Goal: Information Seeking & Learning: Learn about a topic

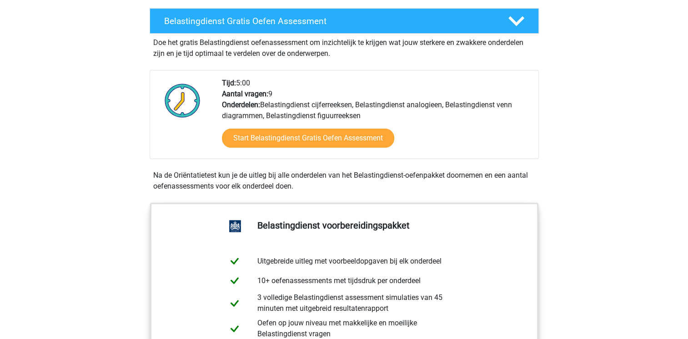
scroll to position [237, 0]
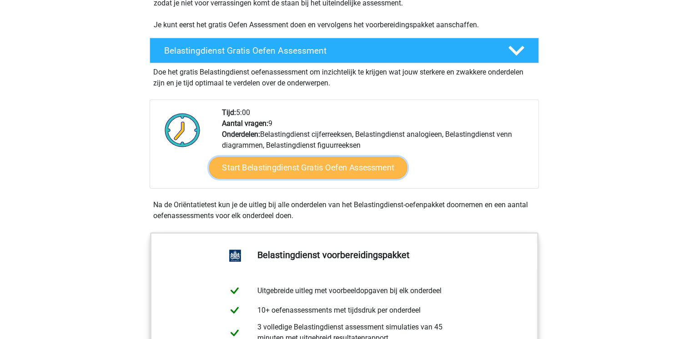
click at [277, 168] on link "Start Belastingdienst Gratis Oefen Assessment" at bounding box center [308, 168] width 198 height 22
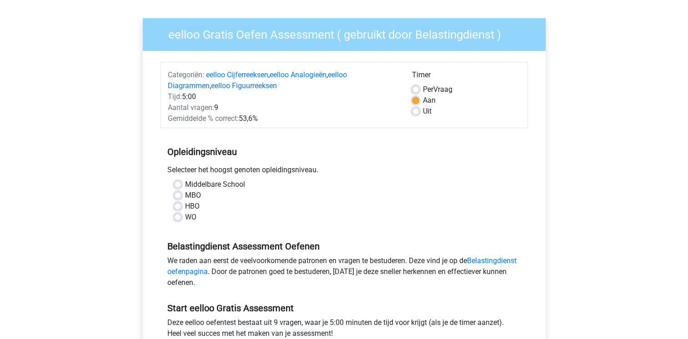
scroll to position [73, 0]
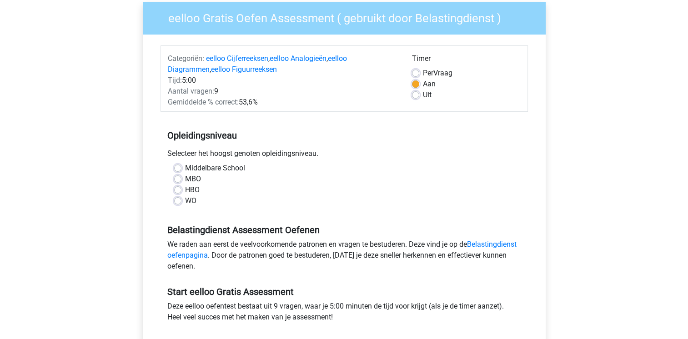
click at [185, 170] on label "Middelbare School" at bounding box center [215, 168] width 60 height 11
click at [178, 170] on input "Middelbare School" at bounding box center [177, 167] width 7 height 9
radio input "true"
click at [101, 234] on div "Registreer" at bounding box center [344, 284] width 688 height 715
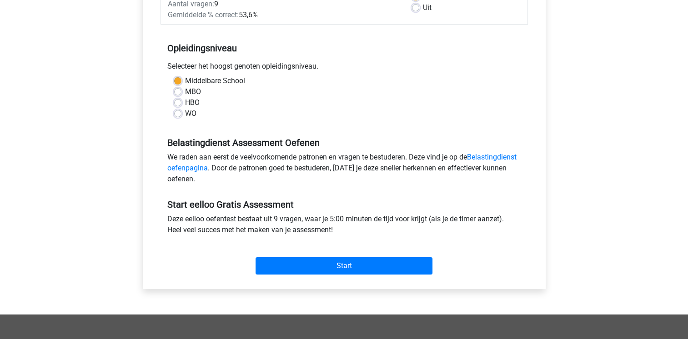
scroll to position [218, 0]
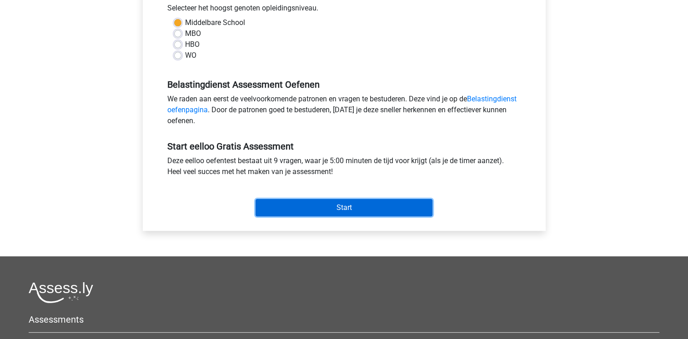
click at [277, 210] on input "Start" at bounding box center [344, 207] width 177 height 17
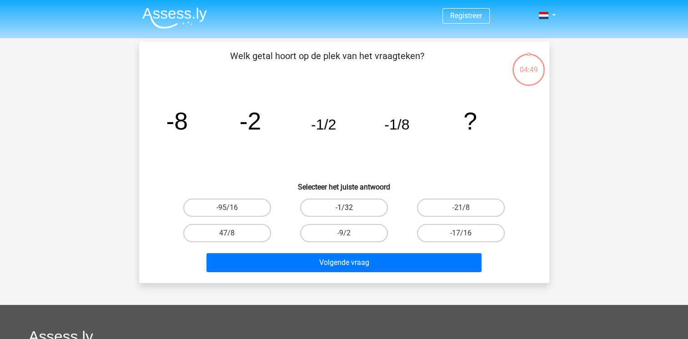
click at [363, 208] on label "-1/32" at bounding box center [344, 208] width 88 height 18
click at [350, 208] on input "-1/32" at bounding box center [347, 211] width 6 height 6
radio input "true"
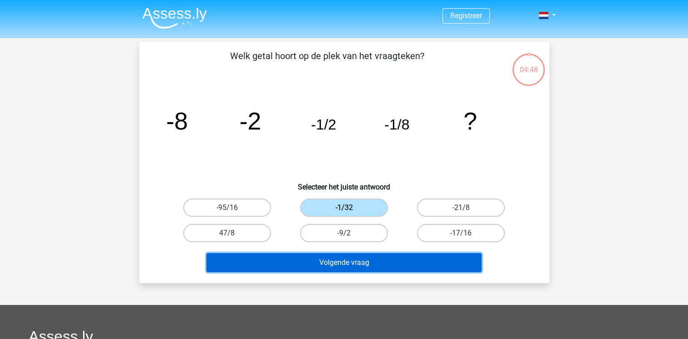
click at [353, 263] on button "Volgende vraag" at bounding box center [344, 262] width 275 height 19
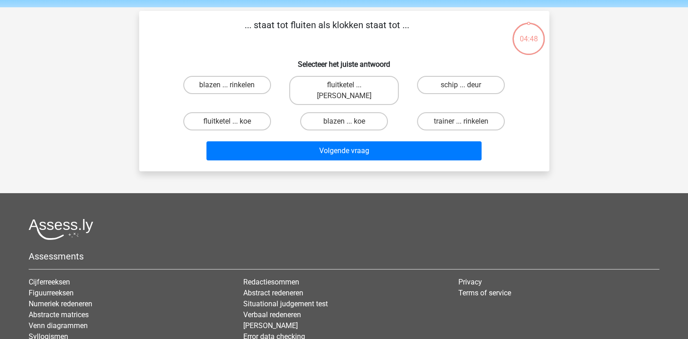
scroll to position [42, 0]
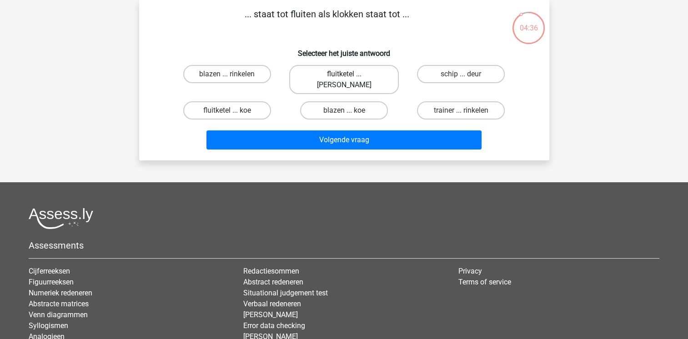
click at [374, 72] on label "fluitketel ... luiden" at bounding box center [344, 79] width 110 height 29
click at [350, 74] on input "fluitketel ... luiden" at bounding box center [347, 77] width 6 height 6
radio input "true"
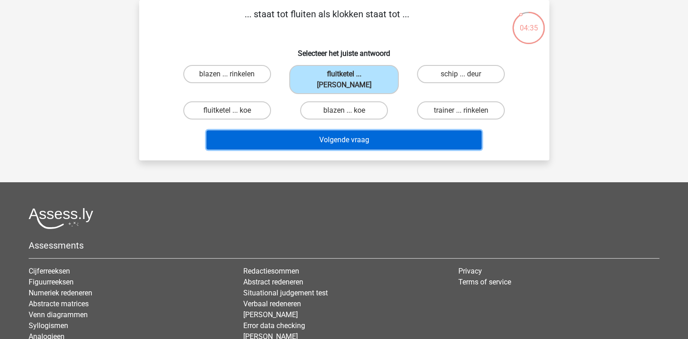
click at [393, 131] on button "Volgende vraag" at bounding box center [344, 140] width 275 height 19
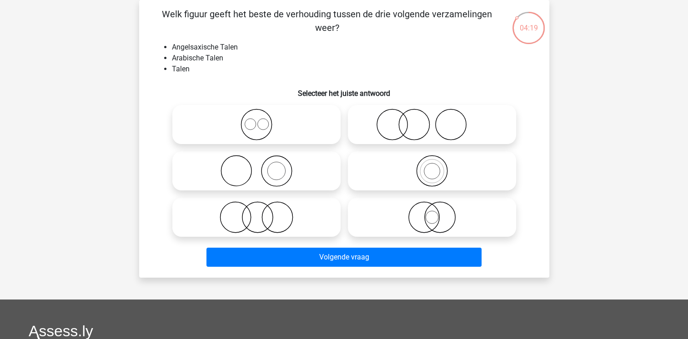
click at [261, 221] on icon at bounding box center [256, 218] width 161 height 32
click at [261, 213] on input "radio" at bounding box center [260, 210] width 6 height 6
radio input "true"
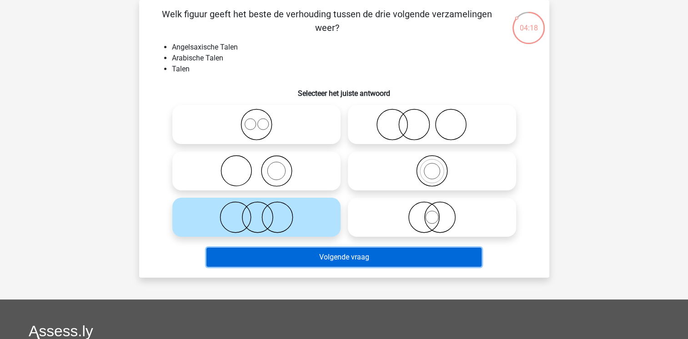
click at [284, 257] on button "Volgende vraag" at bounding box center [344, 257] width 275 height 19
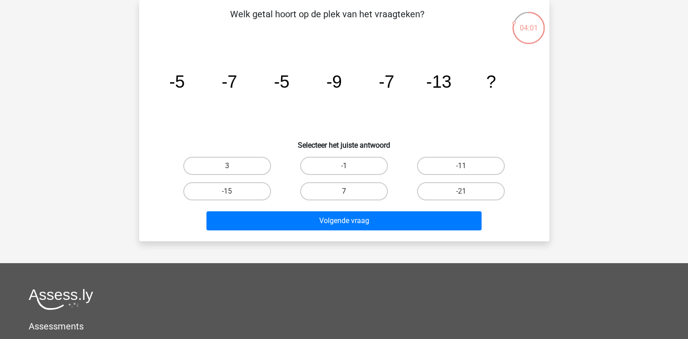
click at [365, 190] on label "7" at bounding box center [344, 191] width 88 height 18
click at [350, 192] on input "7" at bounding box center [347, 195] width 6 height 6
radio input "true"
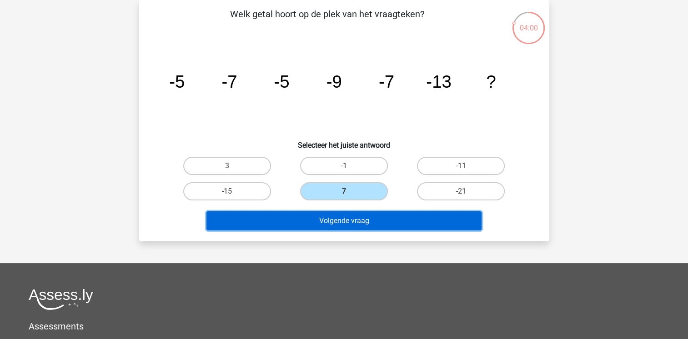
click at [358, 219] on button "Volgende vraag" at bounding box center [344, 221] width 275 height 19
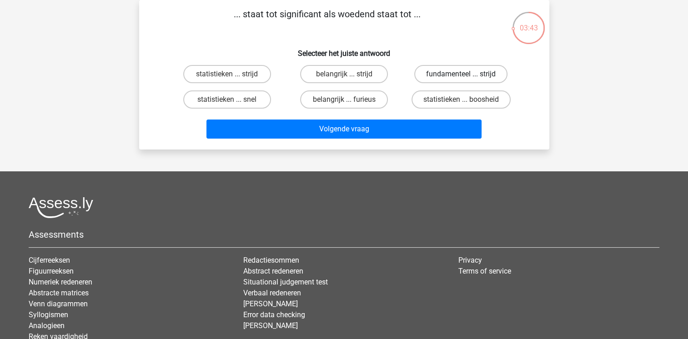
click at [440, 72] on label "fundamenteel ... strijd" at bounding box center [460, 74] width 93 height 18
click at [461, 74] on input "fundamenteel ... strijd" at bounding box center [464, 77] width 6 height 6
radio input "true"
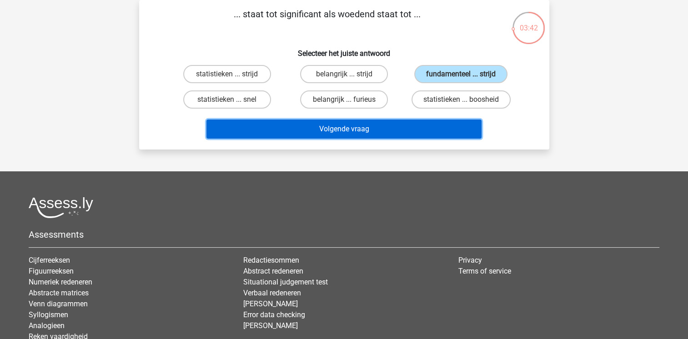
click at [397, 128] on button "Volgende vraag" at bounding box center [344, 129] width 275 height 19
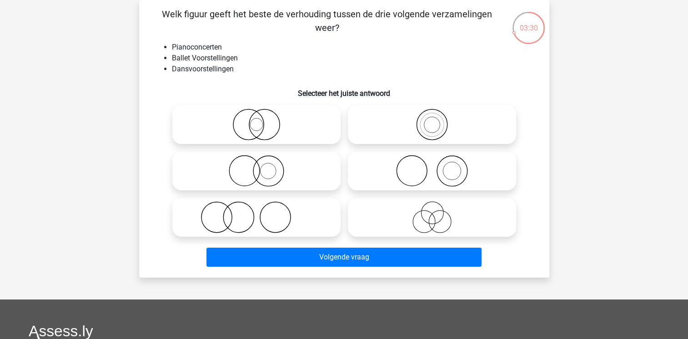
click at [420, 211] on icon at bounding box center [432, 218] width 161 height 32
click at [432, 211] on input "radio" at bounding box center [435, 210] width 6 height 6
radio input "true"
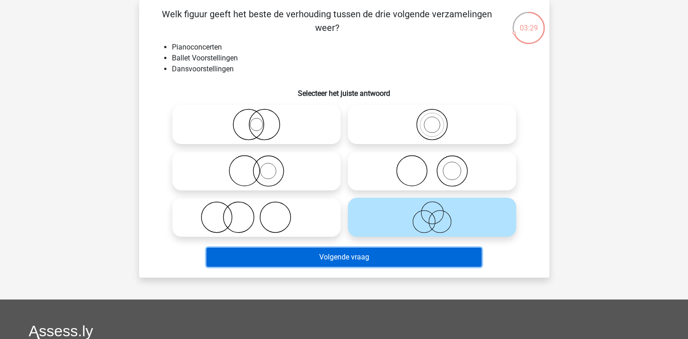
click at [408, 254] on button "Volgende vraag" at bounding box center [344, 257] width 275 height 19
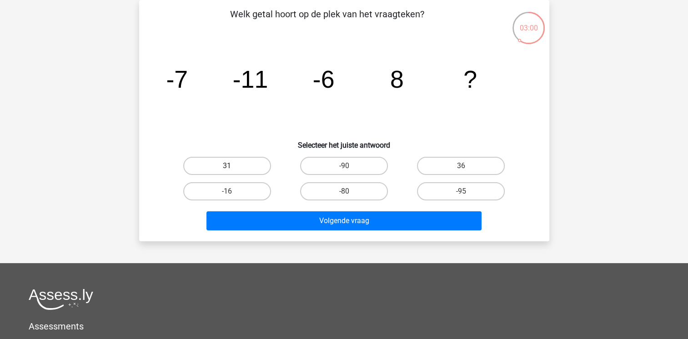
click at [257, 162] on label "31" at bounding box center [227, 166] width 88 height 18
click at [233, 166] on input "31" at bounding box center [230, 169] width 6 height 6
radio input "true"
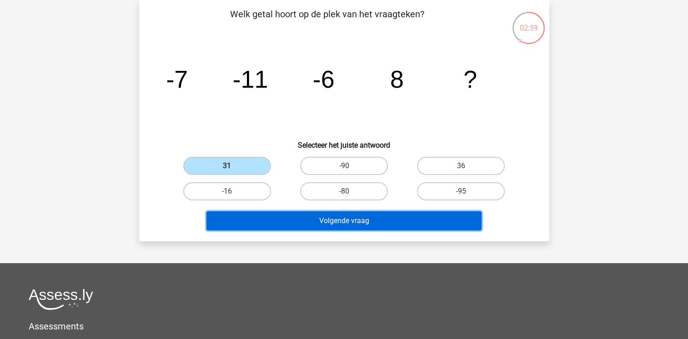
click at [303, 218] on button "Volgende vraag" at bounding box center [344, 221] width 275 height 19
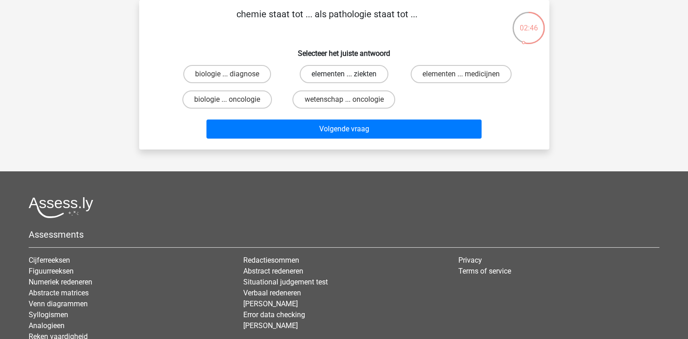
click at [339, 72] on label "elementen ... ziekten" at bounding box center [344, 74] width 89 height 18
click at [344, 74] on input "elementen ... ziekten" at bounding box center [347, 77] width 6 height 6
radio input "true"
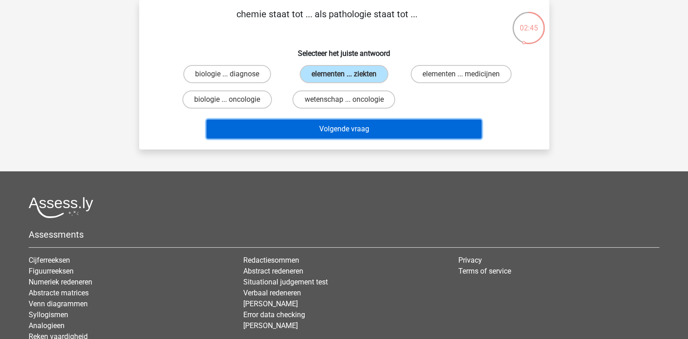
click at [331, 131] on button "Volgende vraag" at bounding box center [344, 129] width 275 height 19
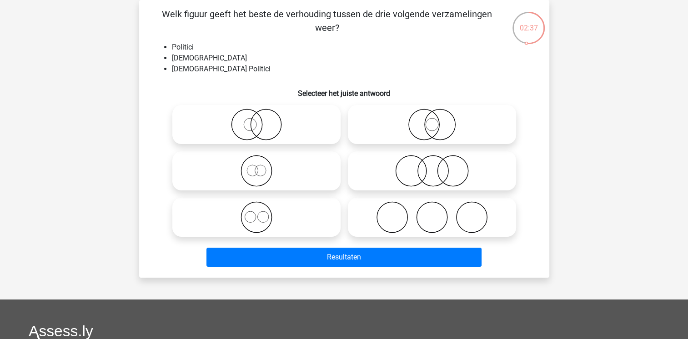
click at [366, 213] on icon at bounding box center [432, 218] width 161 height 32
click at [432, 213] on input "radio" at bounding box center [435, 210] width 6 height 6
radio input "true"
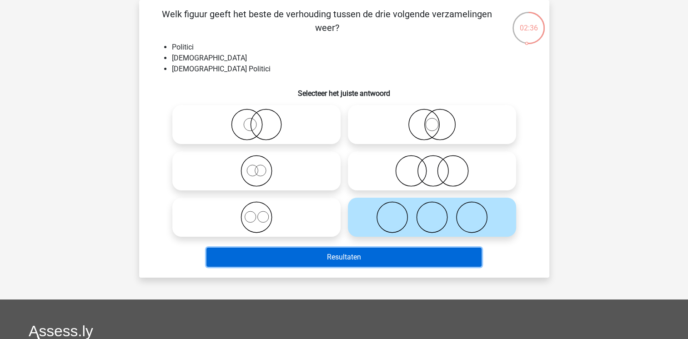
click at [366, 252] on button "Resultaten" at bounding box center [344, 257] width 275 height 19
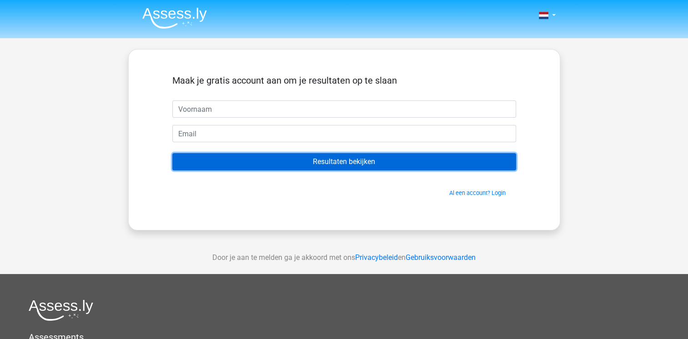
click at [362, 166] on input "Resultaten bekijken" at bounding box center [344, 161] width 344 height 17
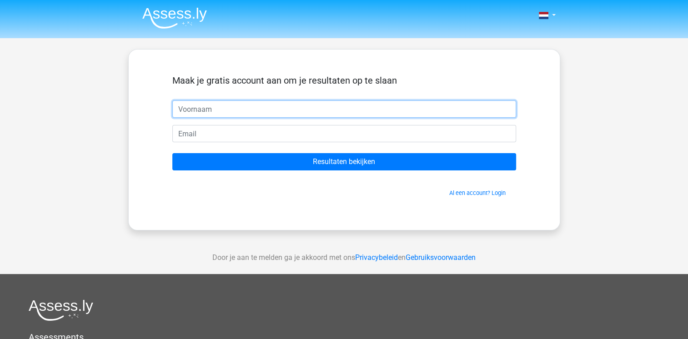
click at [273, 111] on input "text" at bounding box center [344, 109] width 344 height 17
type input "sven"
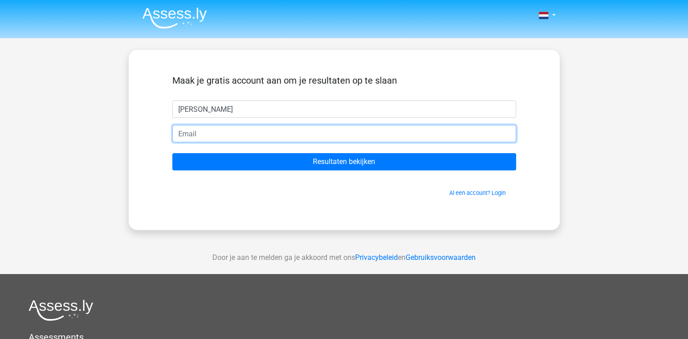
click at [269, 139] on input "email" at bounding box center [344, 133] width 344 height 17
type input "wolf11_24@hotmail.com"
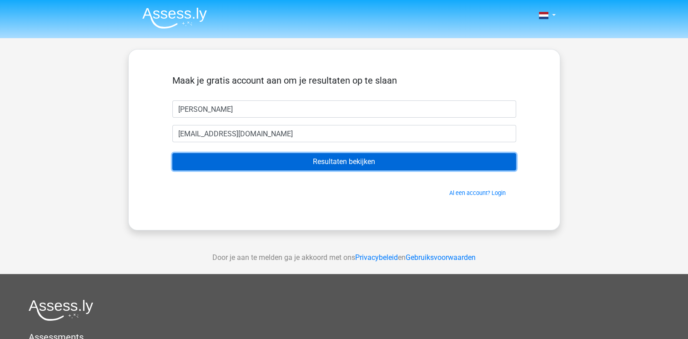
click at [288, 155] on input "Resultaten bekijken" at bounding box center [344, 161] width 344 height 17
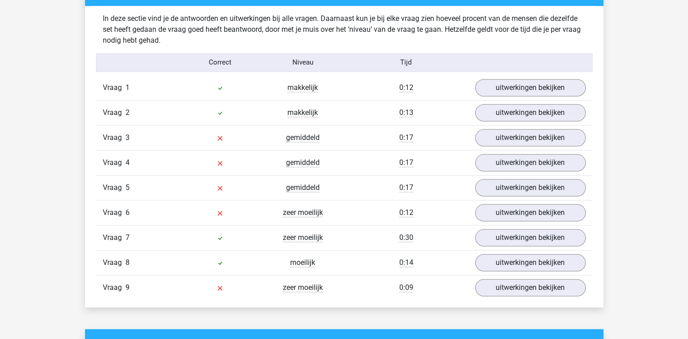
scroll to position [964, 0]
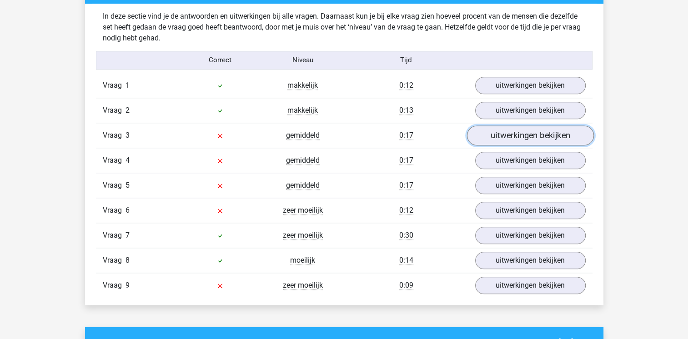
click at [556, 137] on link "uitwerkingen bekijken" at bounding box center [530, 136] width 127 height 20
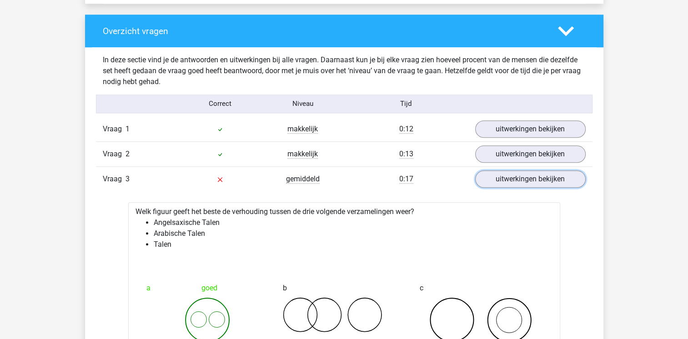
scroll to position [898, 0]
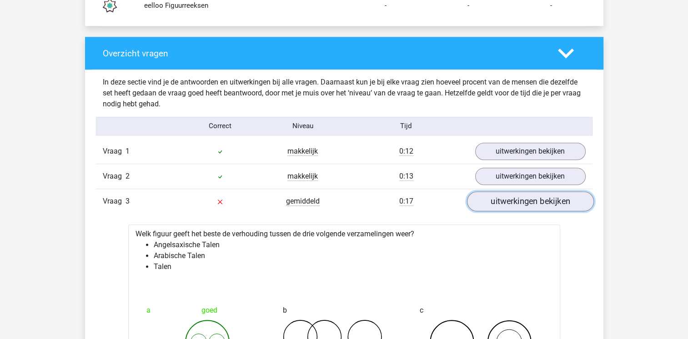
click at [546, 198] on link "uitwerkingen bekijken" at bounding box center [530, 202] width 127 height 20
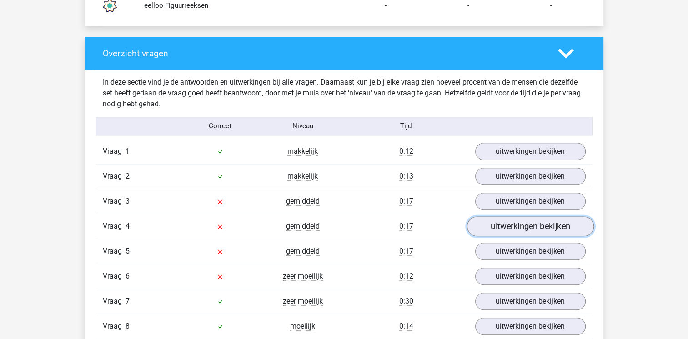
click at [546, 222] on link "uitwerkingen bekijken" at bounding box center [530, 227] width 127 height 20
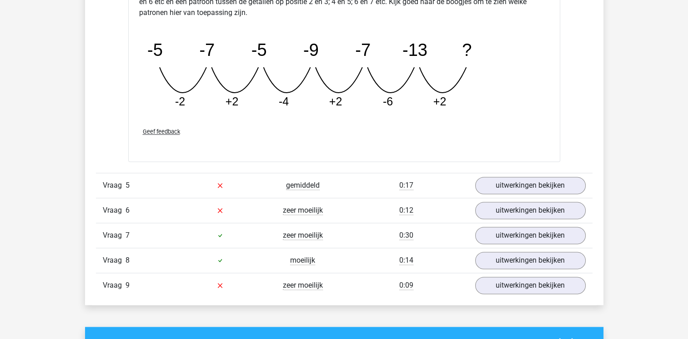
scroll to position [1386, 0]
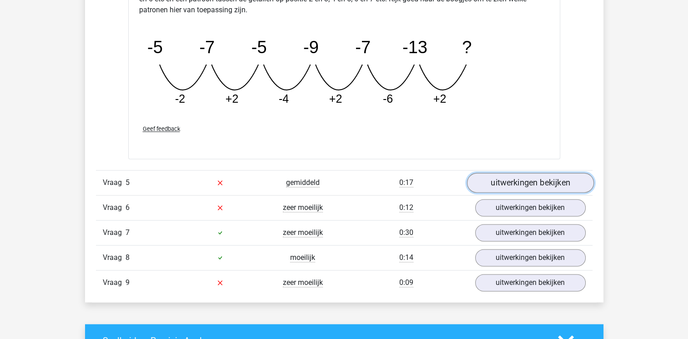
click at [547, 176] on link "uitwerkingen bekijken" at bounding box center [530, 183] width 127 height 20
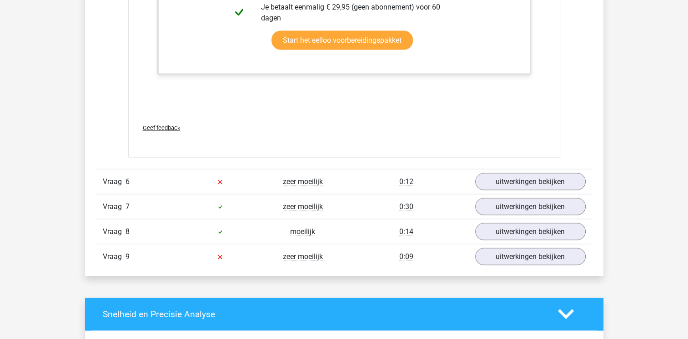
scroll to position [1876, 0]
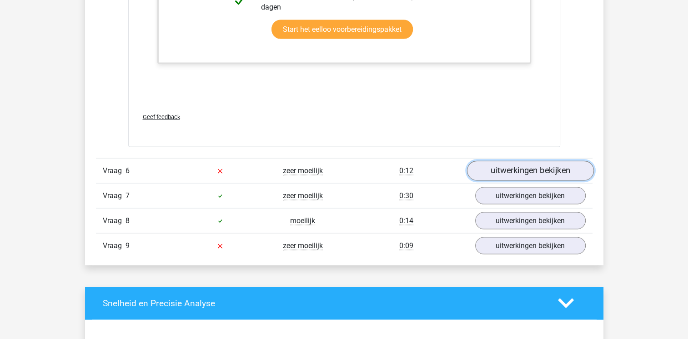
click at [575, 171] on link "uitwerkingen bekijken" at bounding box center [530, 171] width 127 height 20
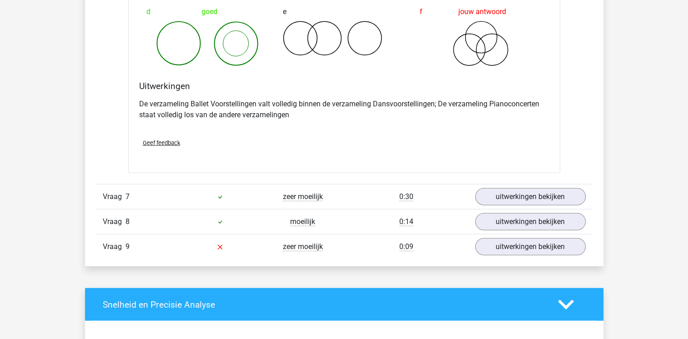
scroll to position [2251, 0]
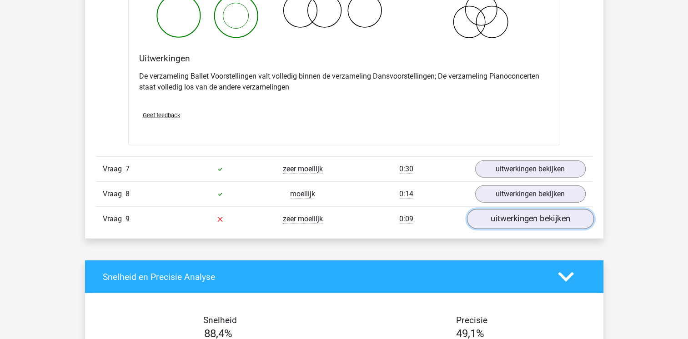
click at [573, 221] on link "uitwerkingen bekijken" at bounding box center [530, 219] width 127 height 20
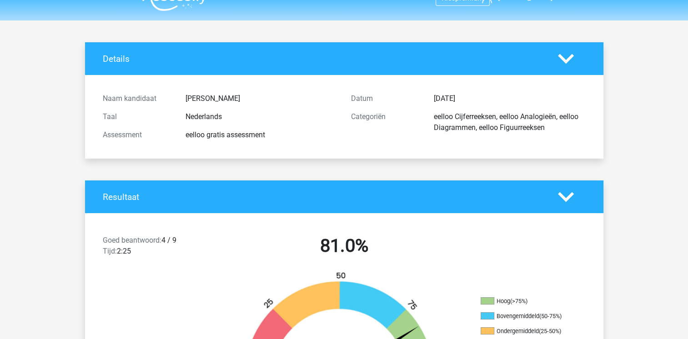
scroll to position [0, 0]
